Goal: Transaction & Acquisition: Purchase product/service

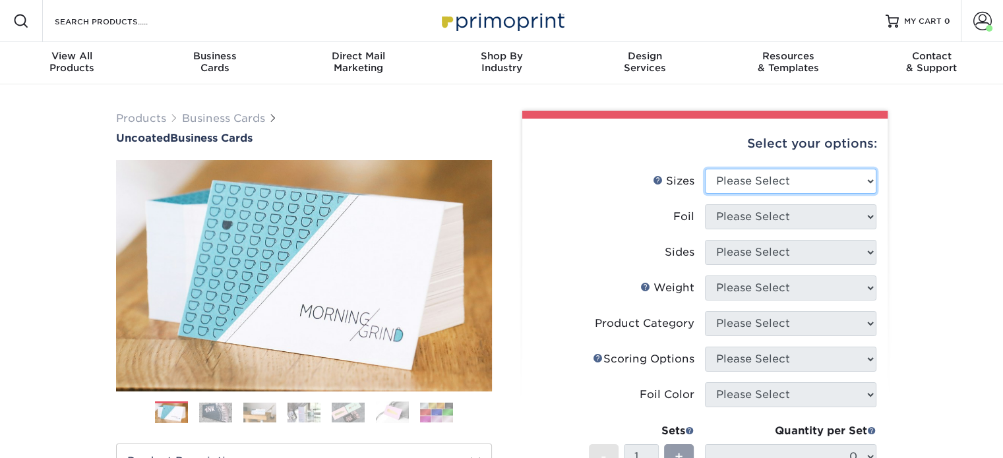
click at [829, 171] on select "Please Select 1.5" x 3.5" - Mini 1.75" x 3.5" - Mini 2" x 3.5" - Standard 2" x …" at bounding box center [791, 181] width 172 height 25
select select "2.00x3.50"
click at [705, 169] on select "Please Select 1.5" x 3.5" - Mini 1.75" x 3.5" - Mini 2" x 3.5" - Standard 2" x …" at bounding box center [791, 181] width 172 height 25
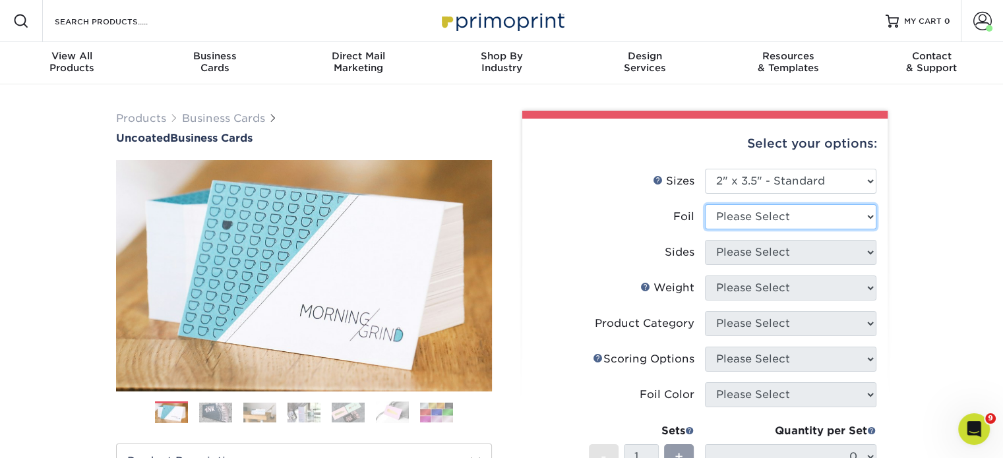
click at [785, 216] on select "Please Select Yes No" at bounding box center [791, 216] width 172 height 25
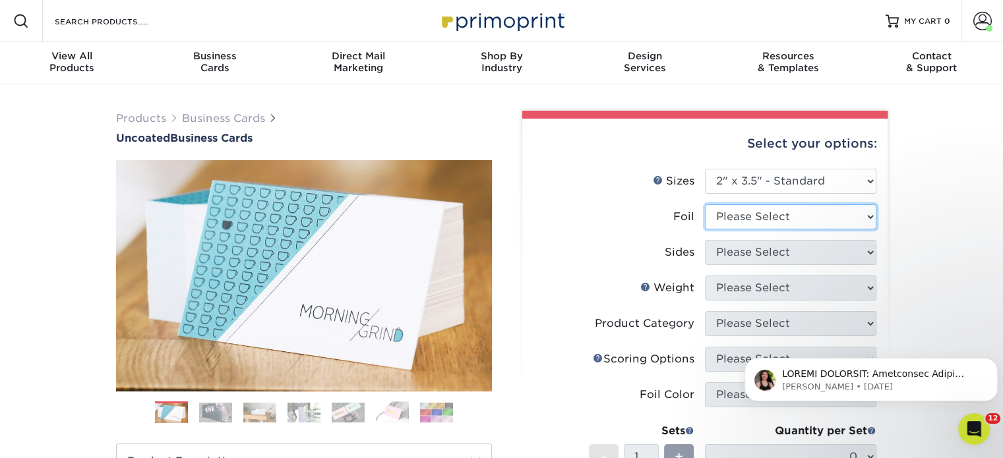
select select "1"
click at [705, 204] on select "Please Select Yes No" at bounding box center [791, 216] width 172 height 25
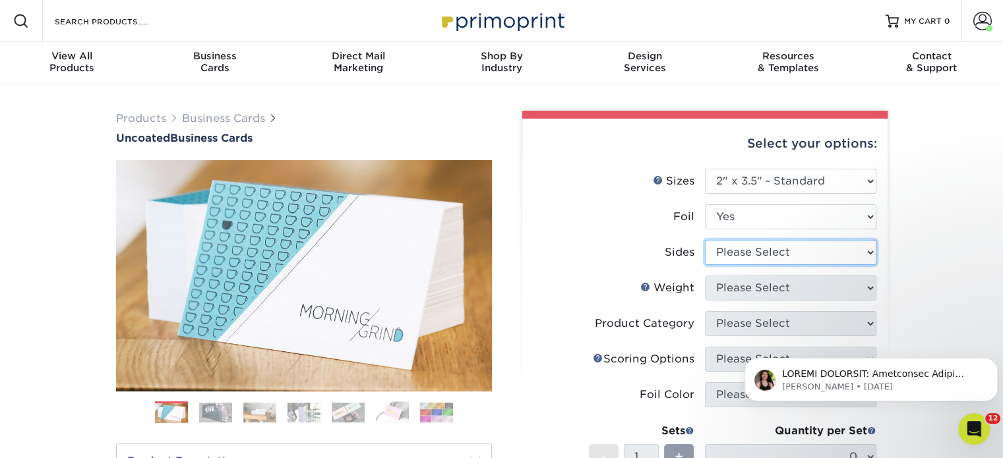
click at [765, 244] on select "Please Select Print Both Sides - Foil Back Only Print Both Sides - Foil Both Si…" at bounding box center [791, 252] width 172 height 25
select select "e9e9dfb3-fba1-4d60-972c-fd9ca5904d33"
click at [705, 240] on select "Please Select Print Both Sides - Foil Back Only Print Both Sides - Foil Both Si…" at bounding box center [791, 252] width 172 height 25
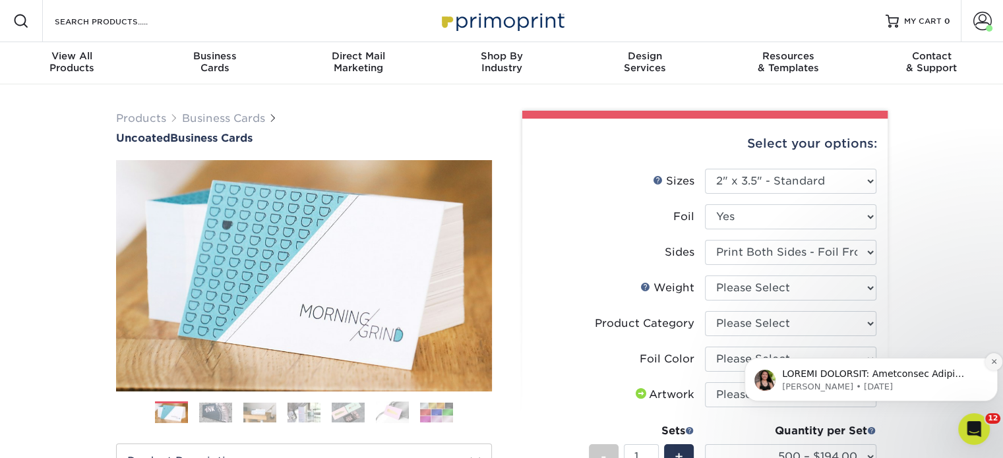
click at [989, 363] on button "Dismiss notification" at bounding box center [993, 362] width 17 height 17
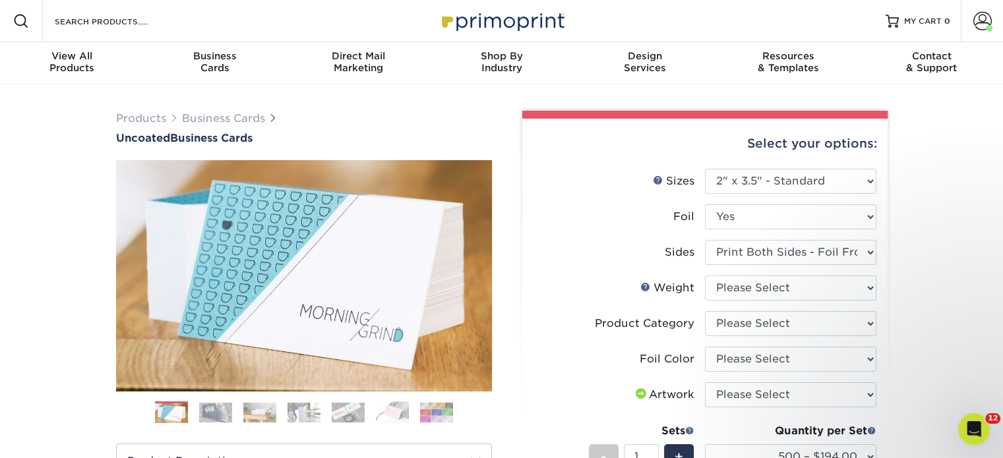
click at [783, 274] on li "Sides Please Select Print Both Sides - Foil Back Only Print Both Sides - Foil B…" at bounding box center [705, 258] width 343 height 36
click at [780, 284] on select "Please Select 14PT Uncoated" at bounding box center [791, 288] width 172 height 25
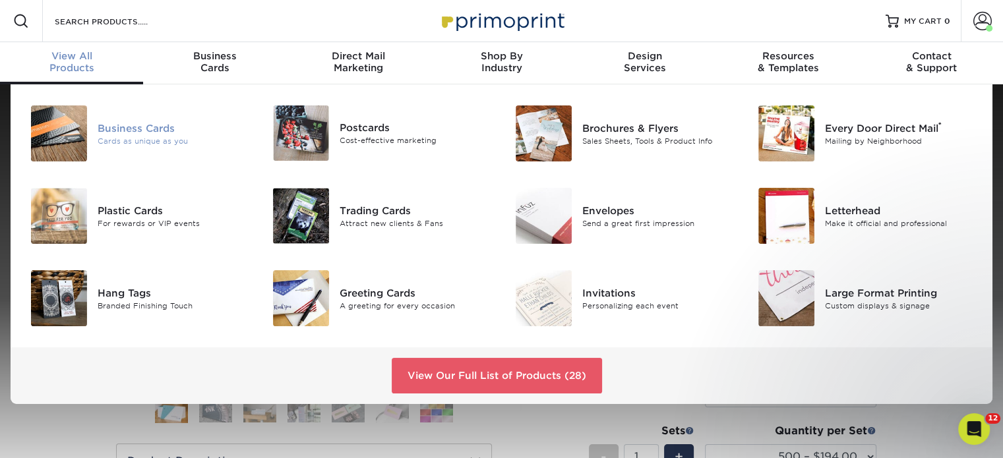
click at [137, 123] on div "Business Cards" at bounding box center [174, 128] width 152 height 15
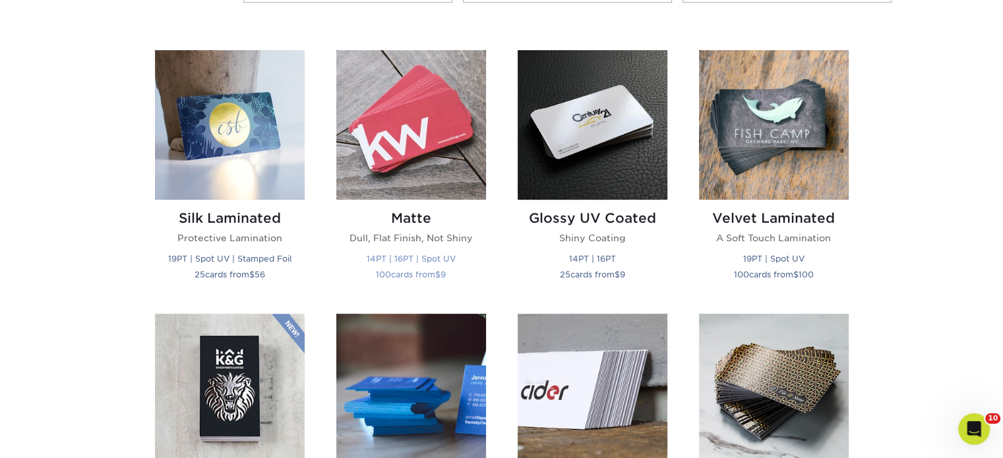
scroll to position [660, 0]
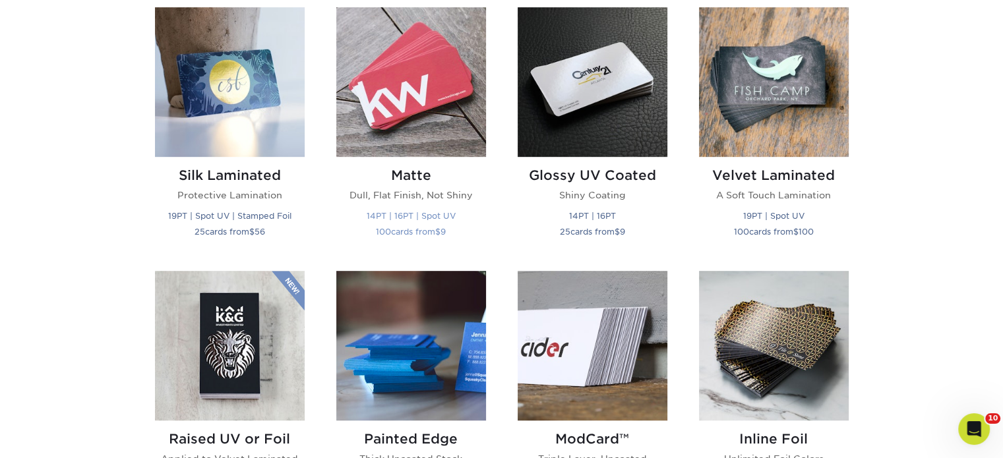
click at [404, 70] on img at bounding box center [411, 82] width 150 height 150
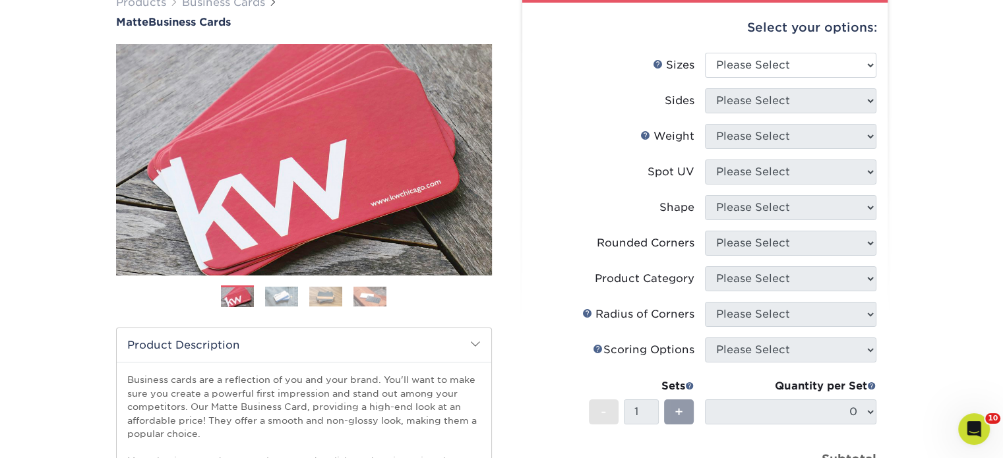
scroll to position [132, 0]
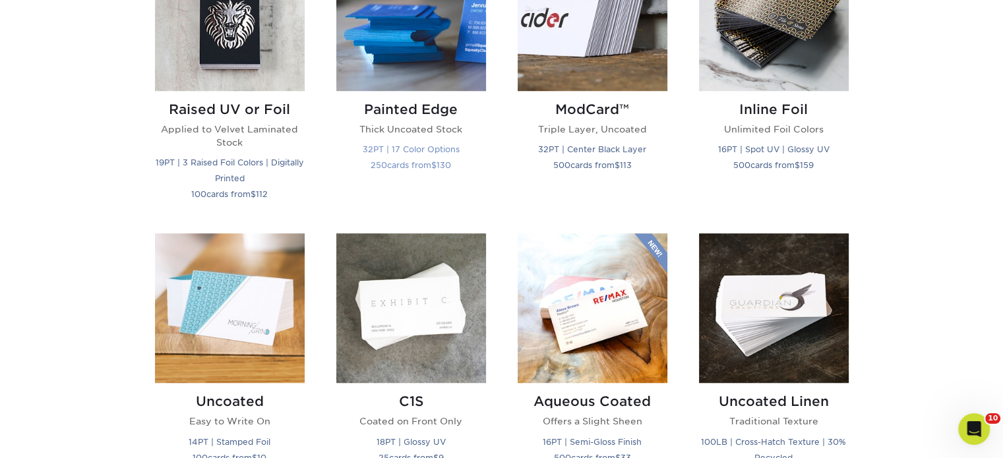
scroll to position [1055, 0]
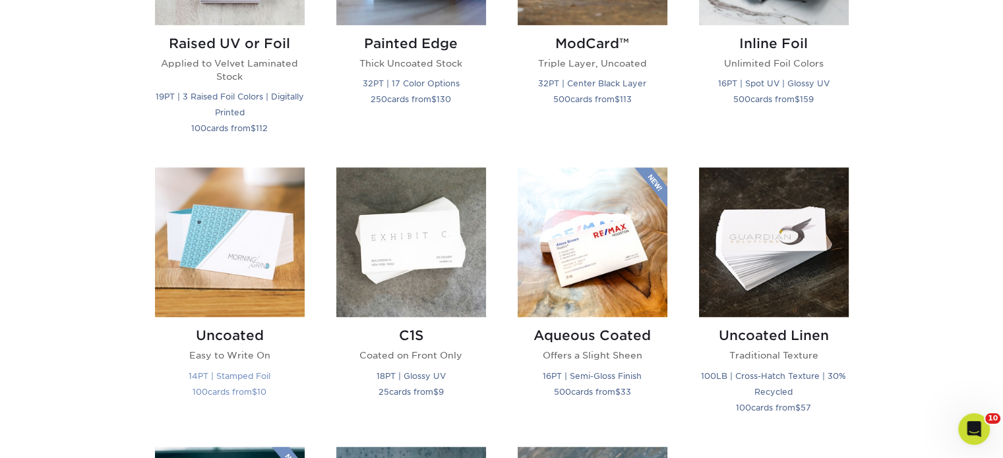
click at [251, 216] on img at bounding box center [230, 243] width 150 height 150
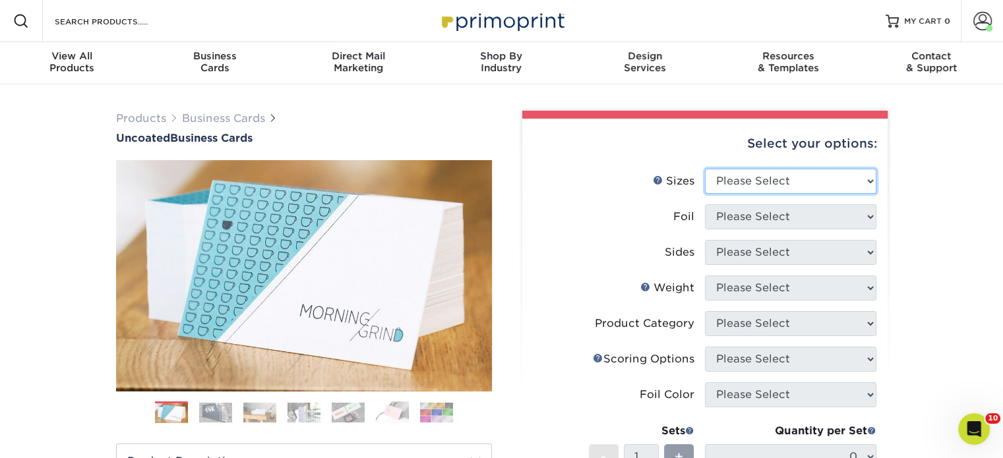
drag, startPoint x: 760, startPoint y: 182, endPoint x: 757, endPoint y: 192, distance: 10.4
click at [760, 185] on select "Please Select 1.5" x 3.5" - Mini 1.75" x 3.5" - Mini 2" x 3.5" - Standard 2" x …" at bounding box center [791, 181] width 172 height 25
select select "2.00x3.50"
click at [705, 169] on select "Please Select 1.5" x 3.5" - Mini 1.75" x 3.5" - Mini 2" x 3.5" - Standard 2" x …" at bounding box center [791, 181] width 172 height 25
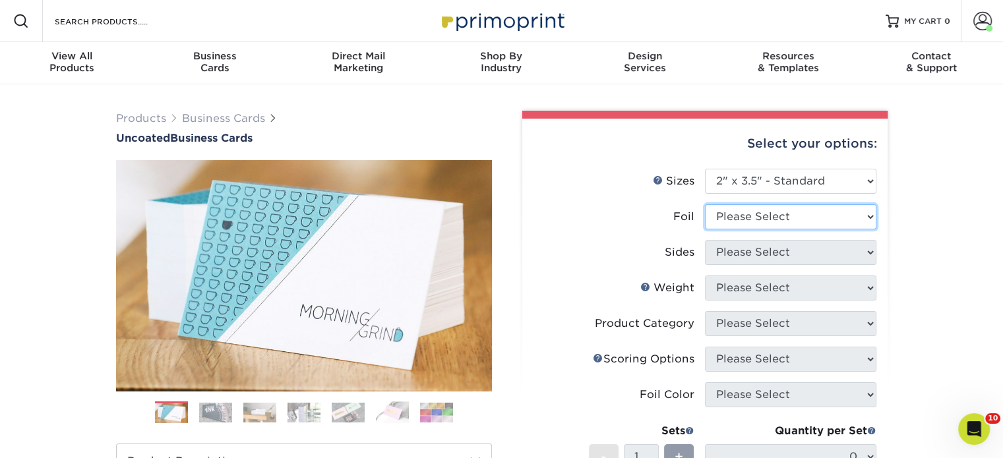
click at [745, 221] on select "Please Select Yes No" at bounding box center [791, 216] width 172 height 25
select select "1"
click at [705, 204] on select "Please Select Yes No" at bounding box center [791, 216] width 172 height 25
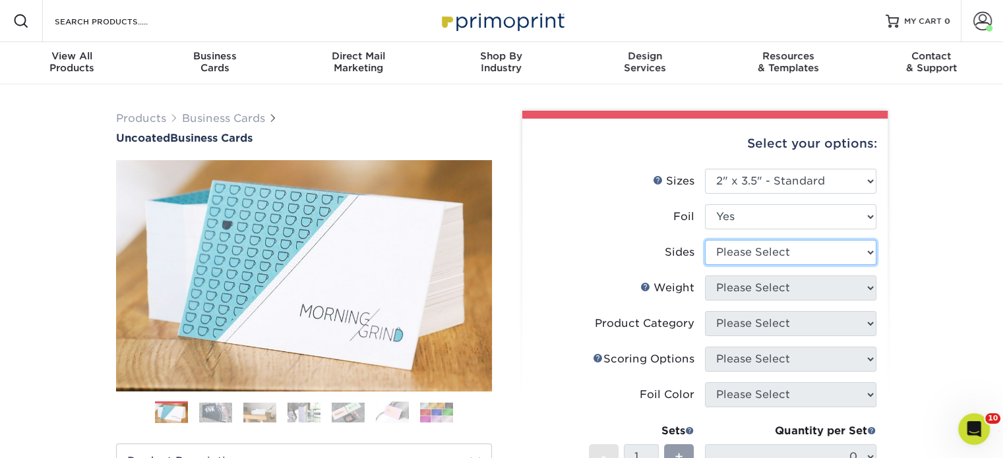
click at [743, 251] on select "Please Select Print Both Sides - Foil Back Only Print Both Sides - Foil Both Si…" at bounding box center [791, 252] width 172 height 25
select select "e9e9dfb3-fba1-4d60-972c-fd9ca5904d33"
click at [705, 240] on select "Please Select Print Both Sides - Foil Back Only Print Both Sides - Foil Both Si…" at bounding box center [791, 252] width 172 height 25
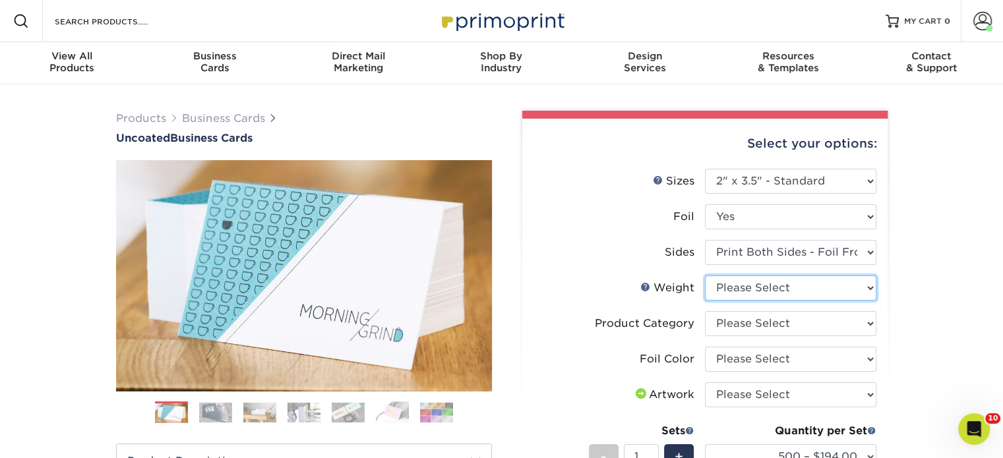
click at [757, 292] on select "Please Select 14PT Uncoated" at bounding box center [791, 288] width 172 height 25
select select "14PT Uncoated"
click at [705, 276] on select "Please Select 14PT Uncoated" at bounding box center [791, 288] width 172 height 25
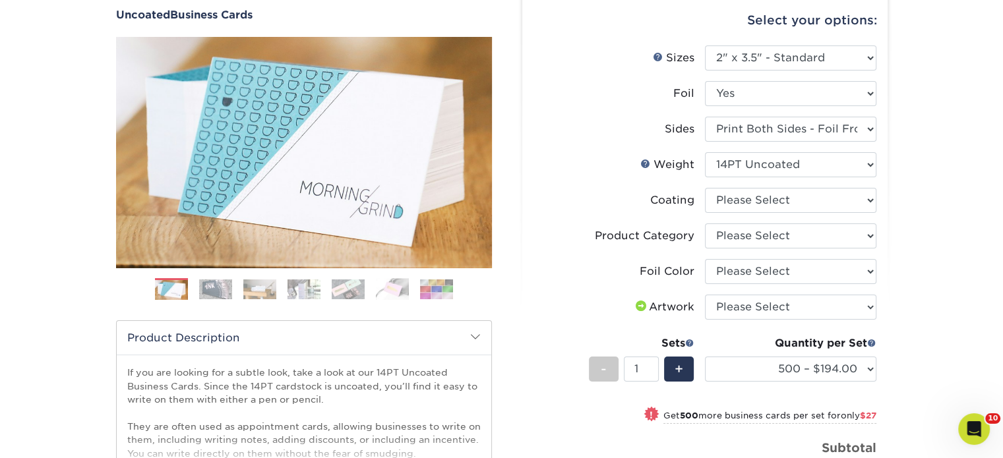
scroll to position [132, 0]
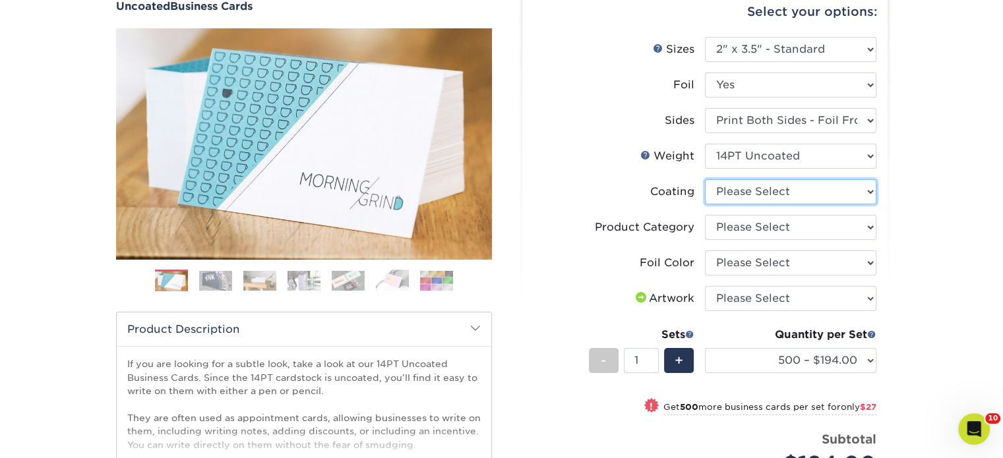
click at [748, 191] on select at bounding box center [791, 191] width 172 height 25
select select "3e7618de-abca-4bda-9f97-8b9129e913d8"
click at [705, 179] on select at bounding box center [791, 191] width 172 height 25
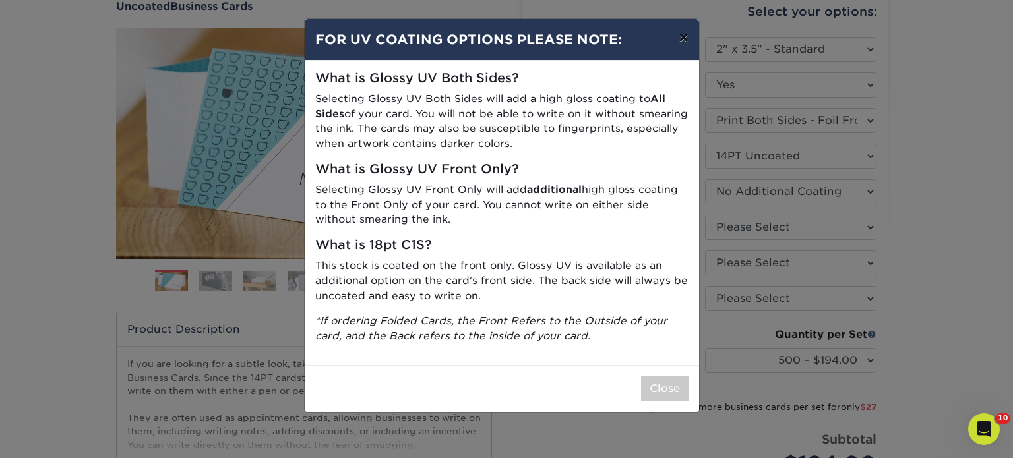
drag, startPoint x: 681, startPoint y: 40, endPoint x: 694, endPoint y: 65, distance: 28.0
click at [681, 40] on button "×" at bounding box center [683, 37] width 30 height 37
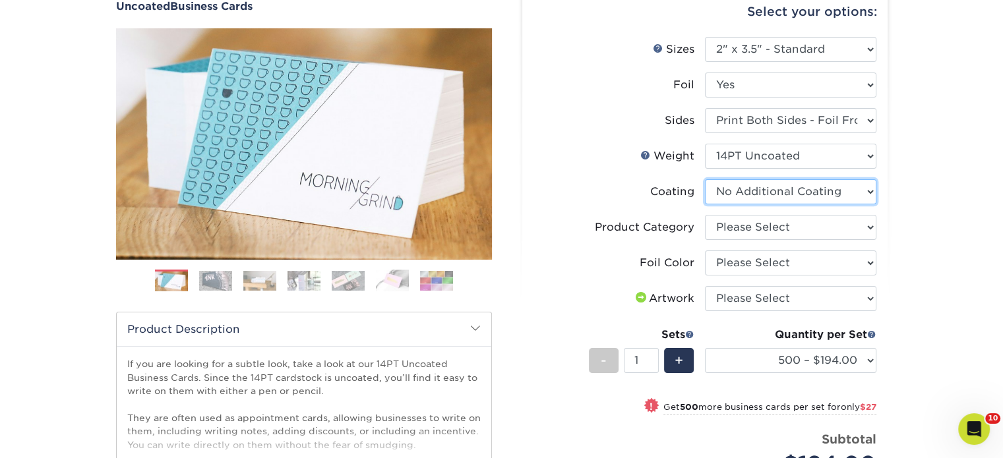
click at [745, 185] on select at bounding box center [791, 191] width 172 height 25
click at [705, 179] on select at bounding box center [791, 191] width 172 height 25
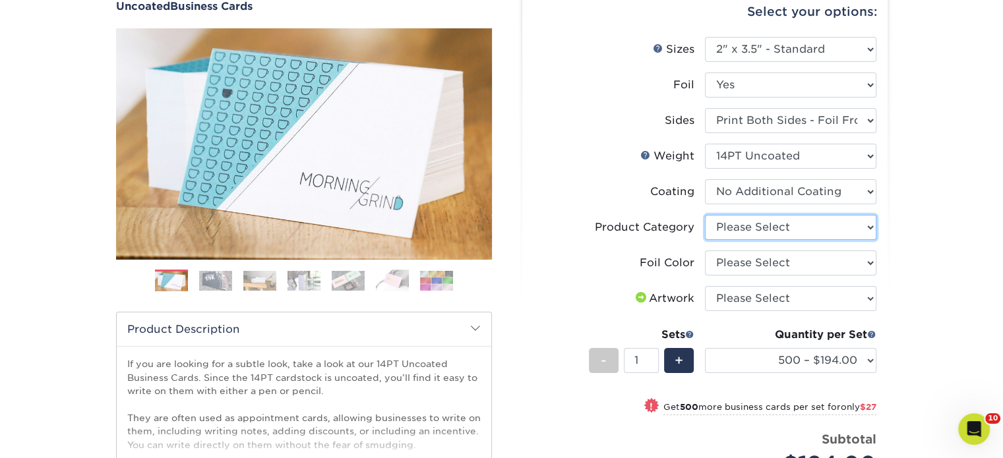
click at [784, 226] on select "Please Select Business Cards" at bounding box center [791, 227] width 172 height 25
select select "3b5148f1-0588-4f88-a218-97bcfdce65c1"
click at [705, 215] on select "Please Select Business Cards" at bounding box center [791, 227] width 172 height 25
click at [757, 263] on select "Please Select Silver Foil Black Foil Blue Foil Copper Foil Gold Foil Red Foil R…" at bounding box center [791, 263] width 172 height 25
select select "a834dd52-fe06-4ed6-9a86-5bd3c2d02515"
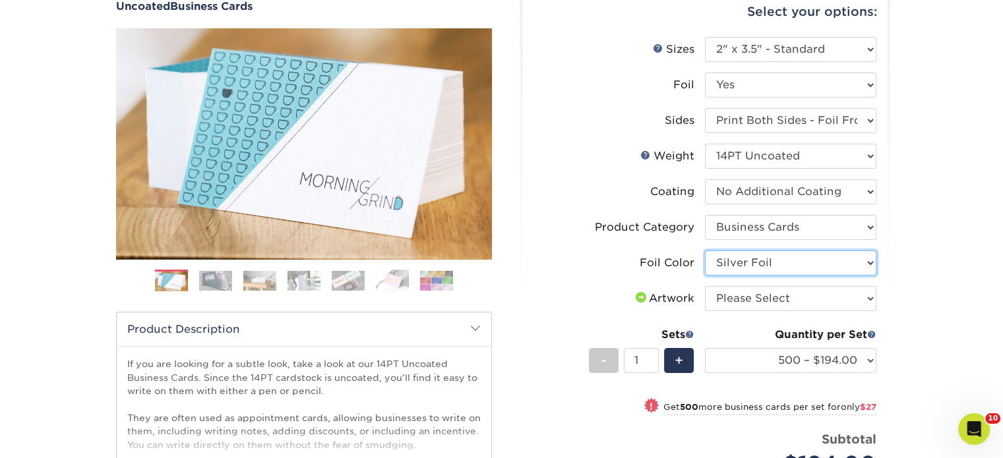
click at [705, 251] on select "Please Select Silver Foil Black Foil Blue Foil Copper Foil Gold Foil Red Foil R…" at bounding box center [791, 263] width 172 height 25
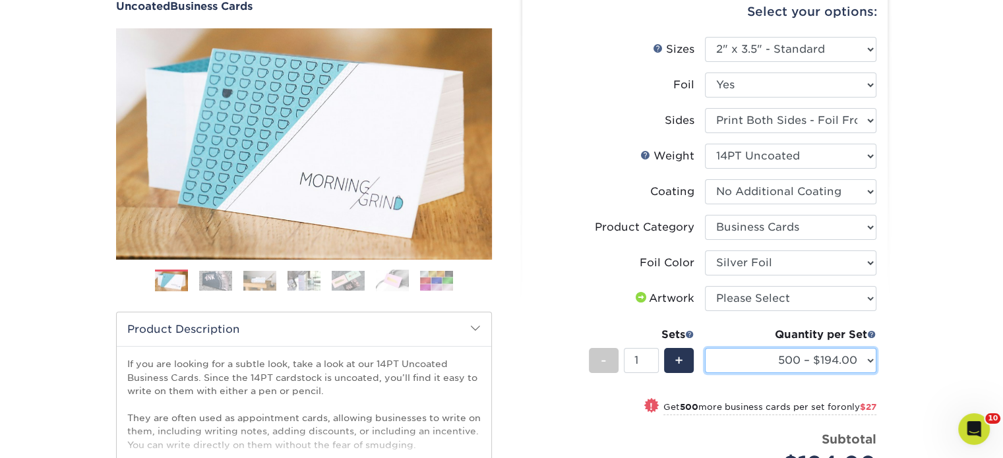
click at [844, 369] on select "500 – $194.00 1000 – $221.00 2500 – $510.00 5000 – $989.00" at bounding box center [791, 360] width 172 height 25
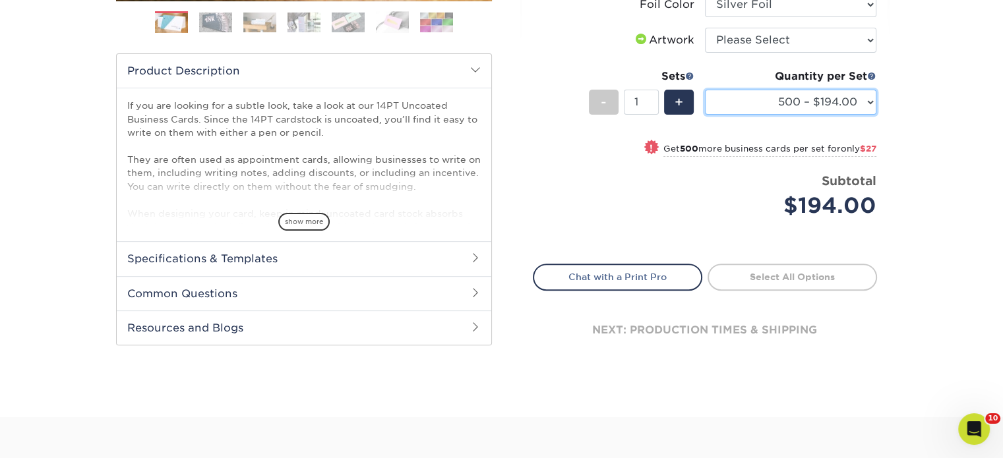
scroll to position [396, 0]
